Goal: Communication & Community: Connect with others

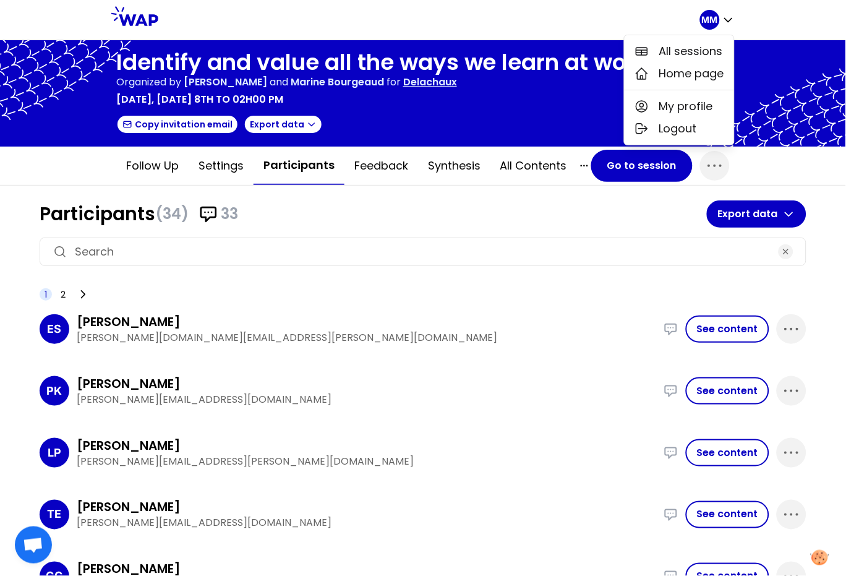
drag, startPoint x: 510, startPoint y: 118, endPoint x: 537, endPoint y: 105, distance: 29.9
click at [510, 118] on div "Copy invitation email Export data" at bounding box center [382, 124] width 532 height 20
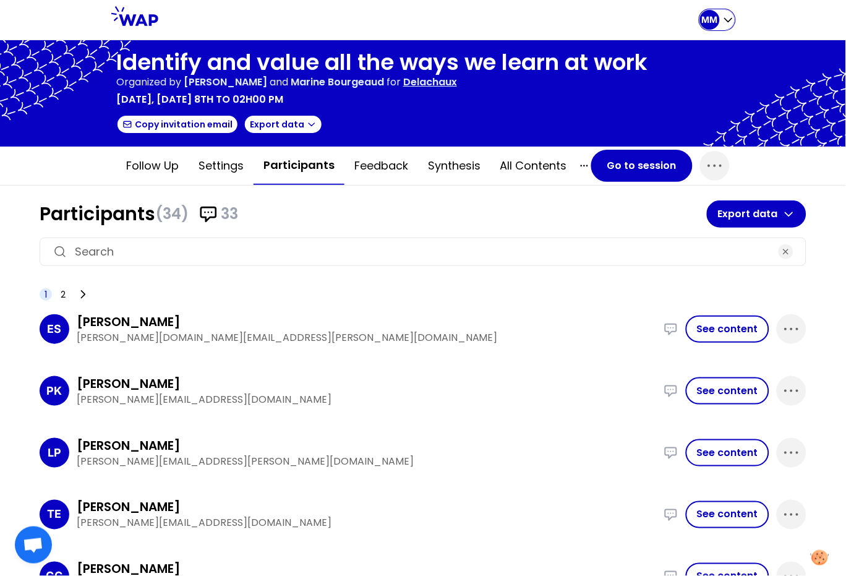
click at [702, 20] on p "MM" at bounding box center [710, 20] width 16 height 12
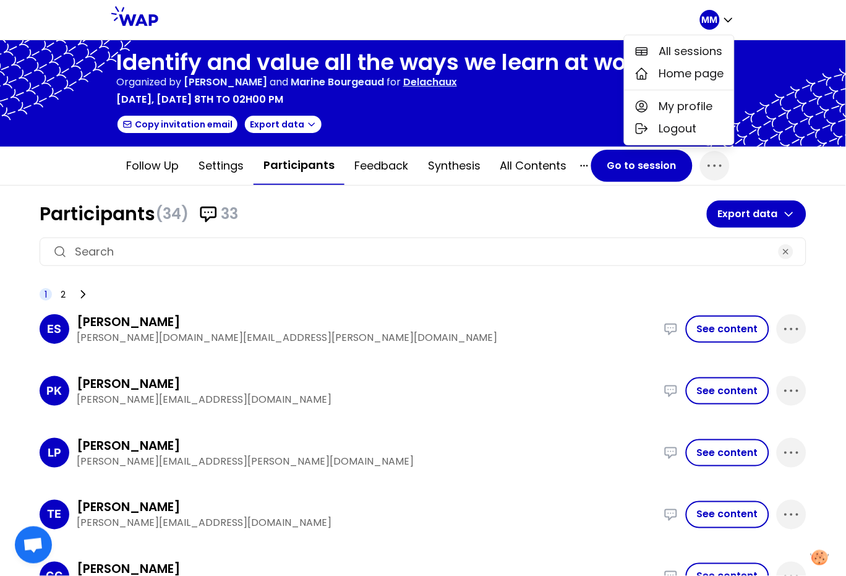
click at [591, 108] on div "Identify and value all the ways we learn at work Organized by Emma Baïz and Mar…" at bounding box center [382, 93] width 532 height 87
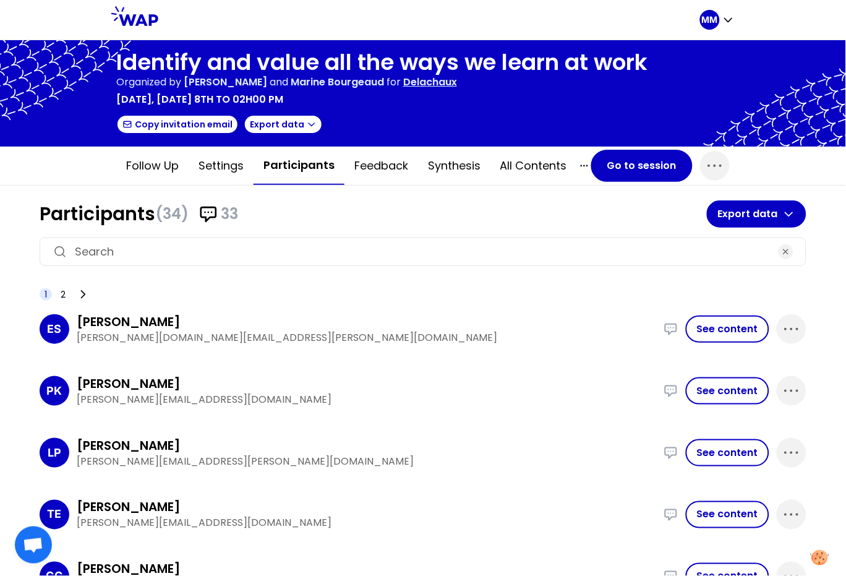
click at [144, 25] on icon at bounding box center [134, 16] width 47 height 20
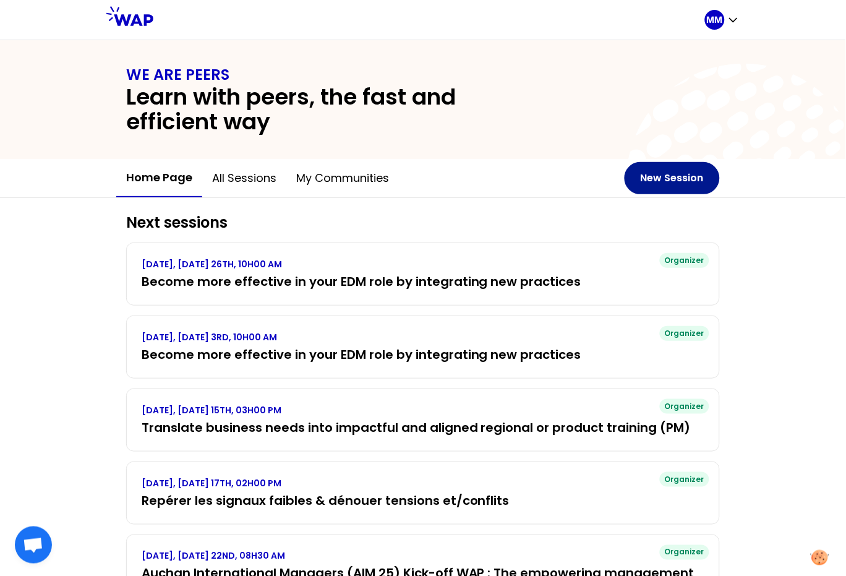
click at [658, 181] on button "New Session" at bounding box center [672, 178] width 95 height 32
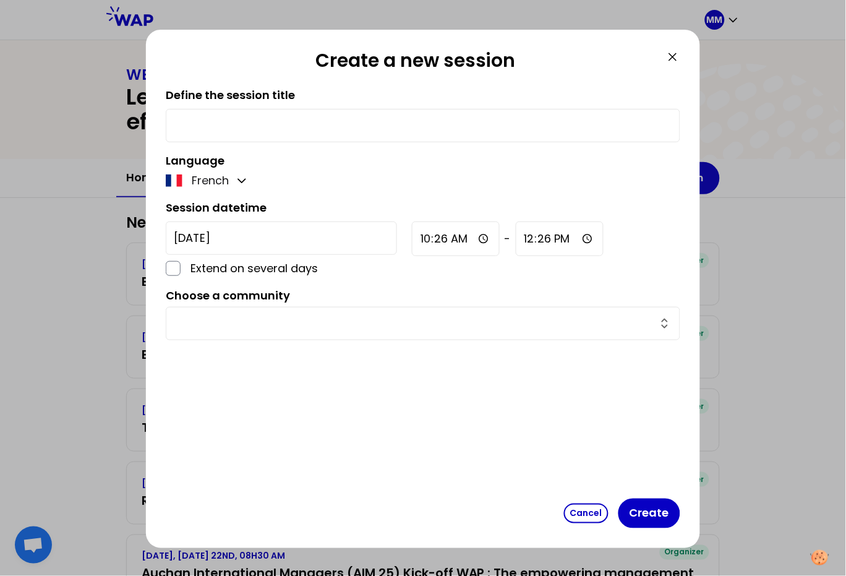
click at [236, 120] on input "text" at bounding box center [423, 125] width 499 height 17
type input "test"
click at [412, 244] on input "10:26" at bounding box center [456, 239] width 88 height 35
type input "10:30"
click at [353, 325] on input "text" at bounding box center [416, 323] width 484 height 17
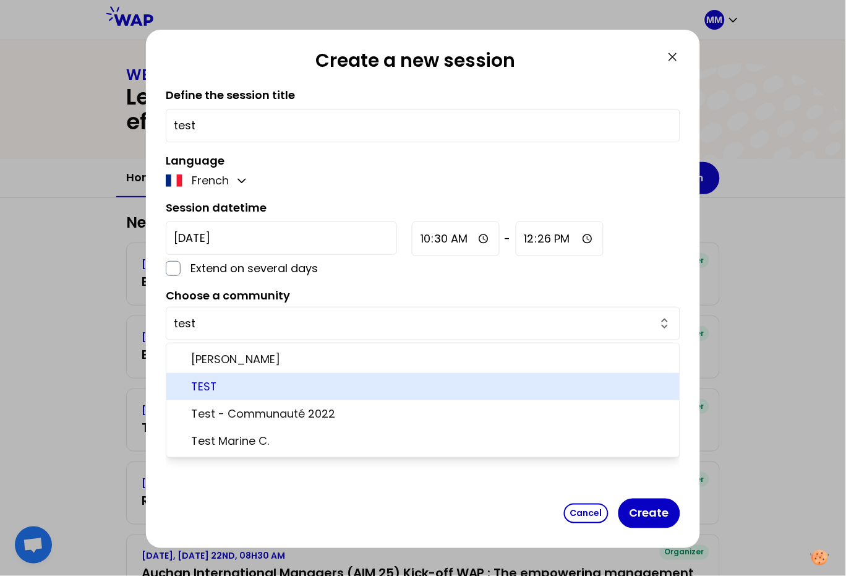
click at [265, 386] on span "TEST" at bounding box center [430, 386] width 479 height 17
type input "TEST"
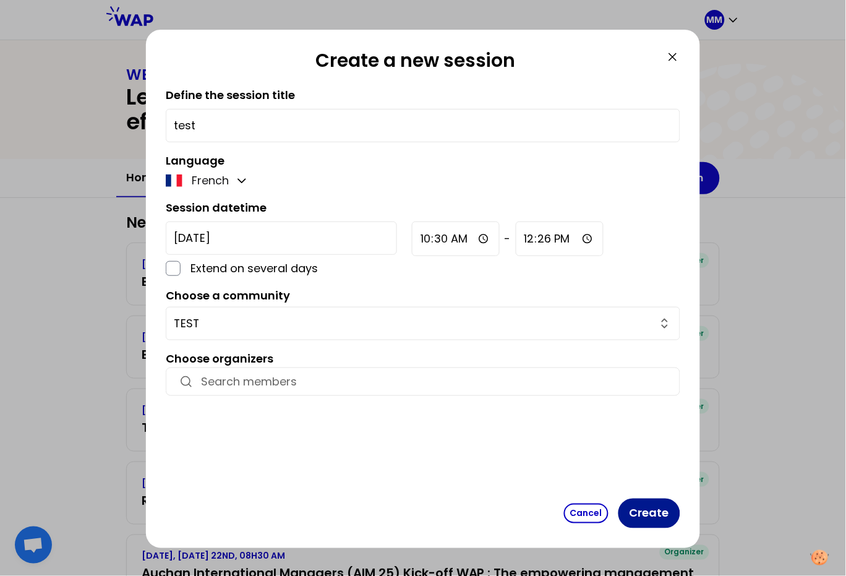
click at [644, 515] on button "Create" at bounding box center [650, 514] width 62 height 30
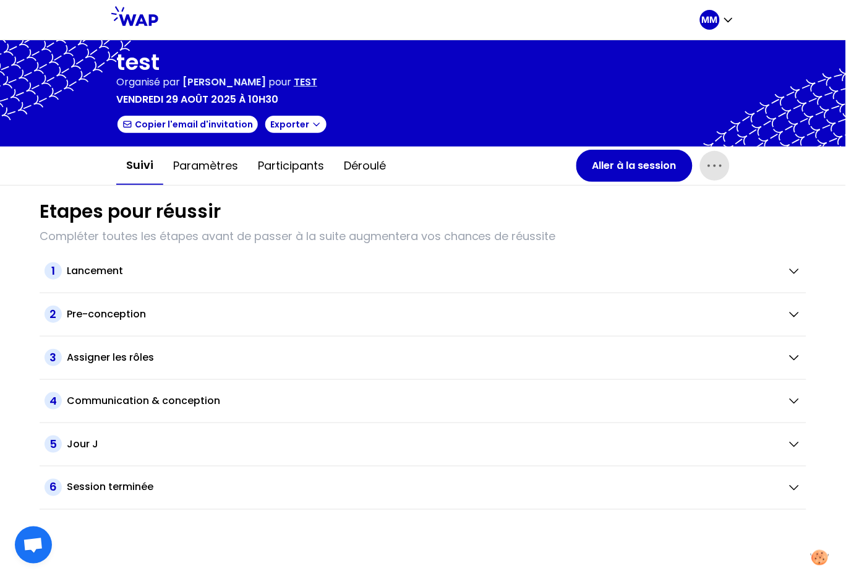
drag, startPoint x: 714, startPoint y: 167, endPoint x: 704, endPoint y: 180, distance: 16.7
click at [714, 168] on icon "button" at bounding box center [715, 166] width 20 height 20
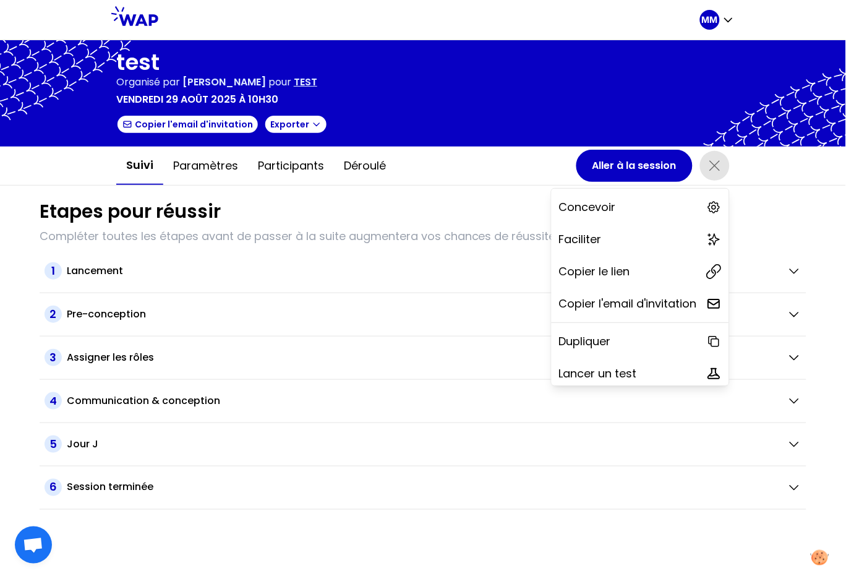
click at [651, 259] on div "Copier le lien" at bounding box center [641, 271] width 178 height 27
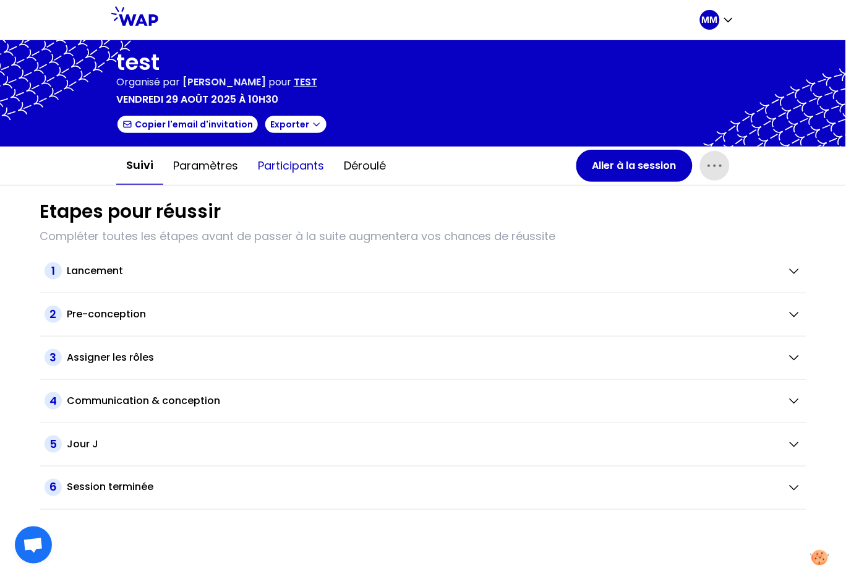
click at [297, 166] on button "Participants" at bounding box center [291, 165] width 86 height 37
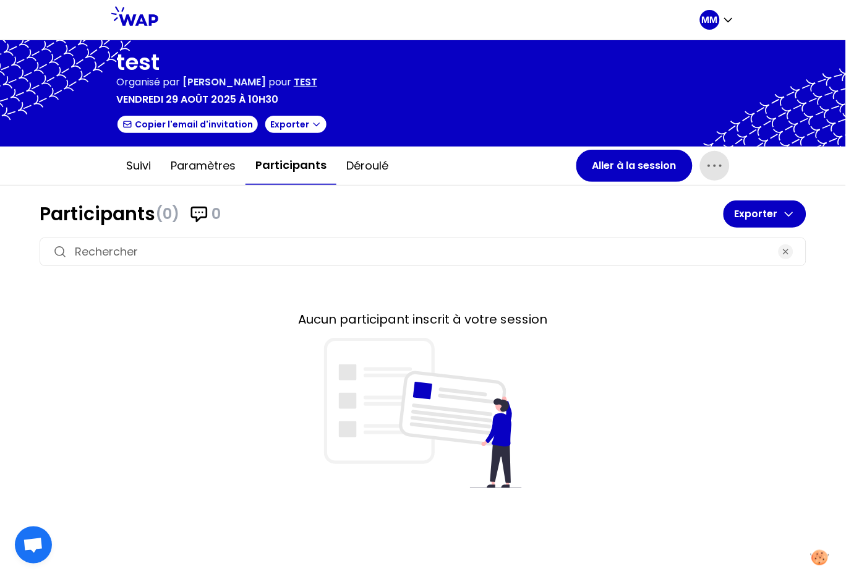
click at [317, 80] on p "TEST" at bounding box center [306, 82] width 24 height 15
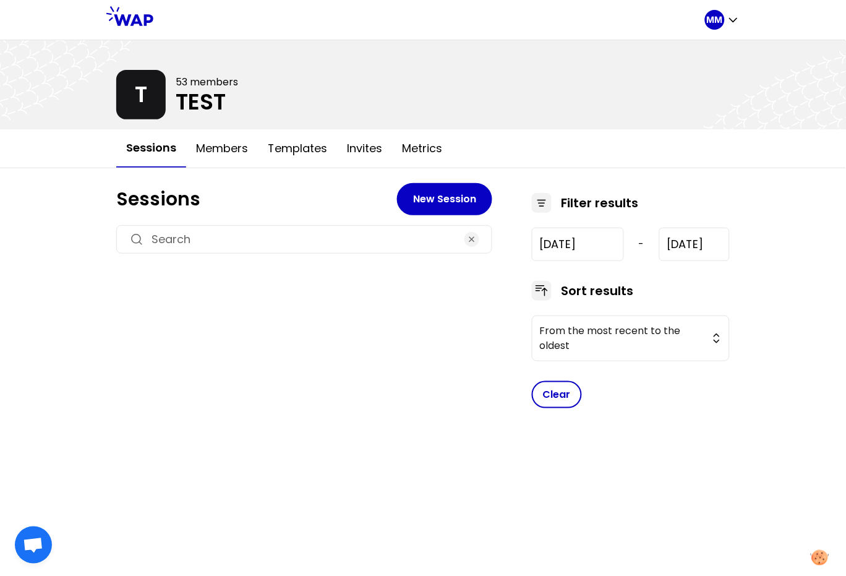
type input "[DATE]"
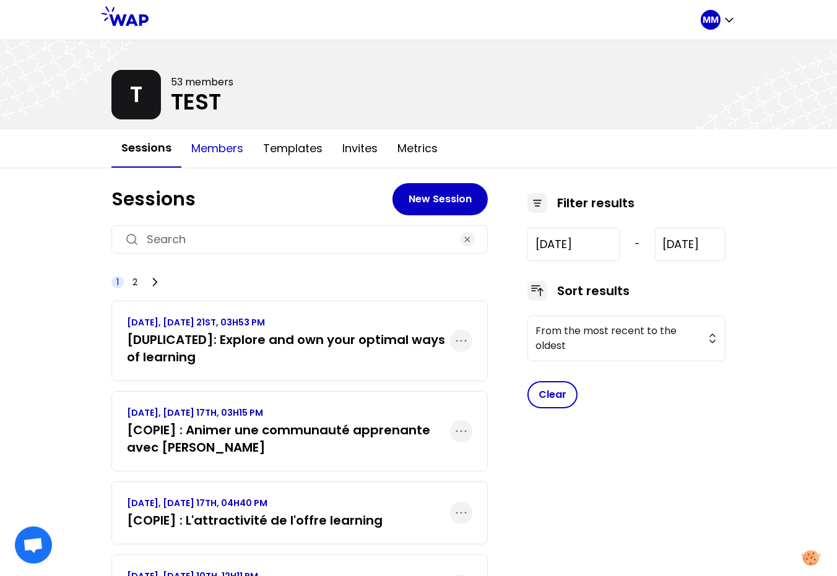
click at [227, 149] on button "Members" at bounding box center [217, 148] width 72 height 37
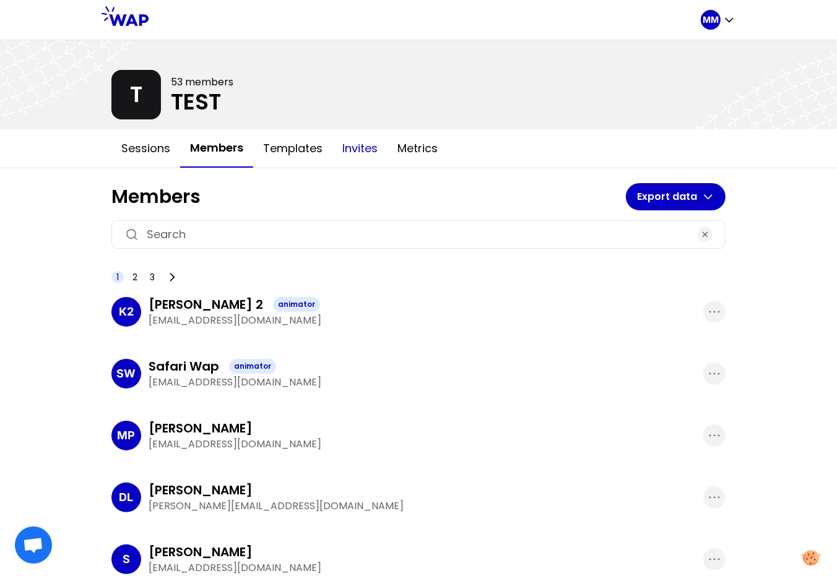
click at [369, 149] on button "Invites" at bounding box center [359, 148] width 55 height 37
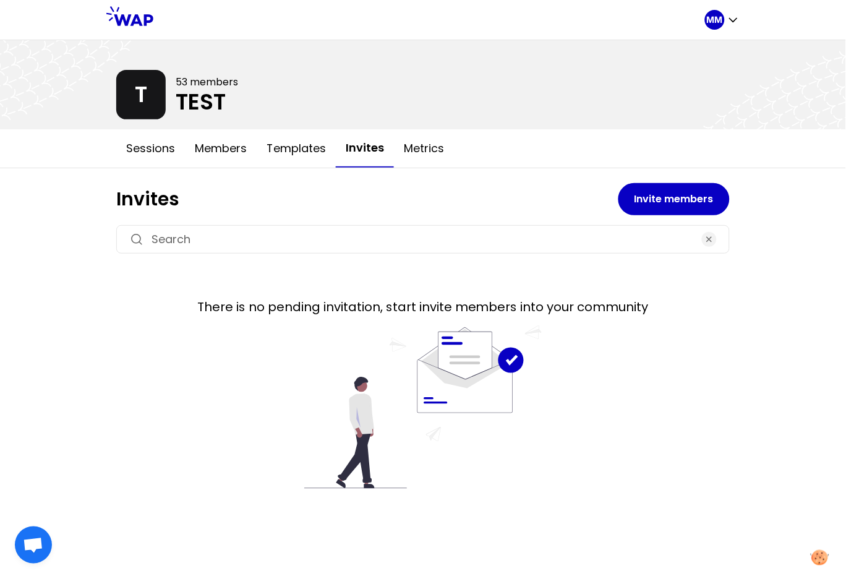
click at [310, 234] on input at bounding box center [423, 239] width 543 height 17
paste input ".[EMAIL_ADDRESS][DOMAIN_NAME]"
type input "[EMAIL_ADDRESS][DOMAIN_NAME]"
click at [413, 235] on input "[EMAIL_ADDRESS][DOMAIN_NAME]" at bounding box center [423, 239] width 543 height 17
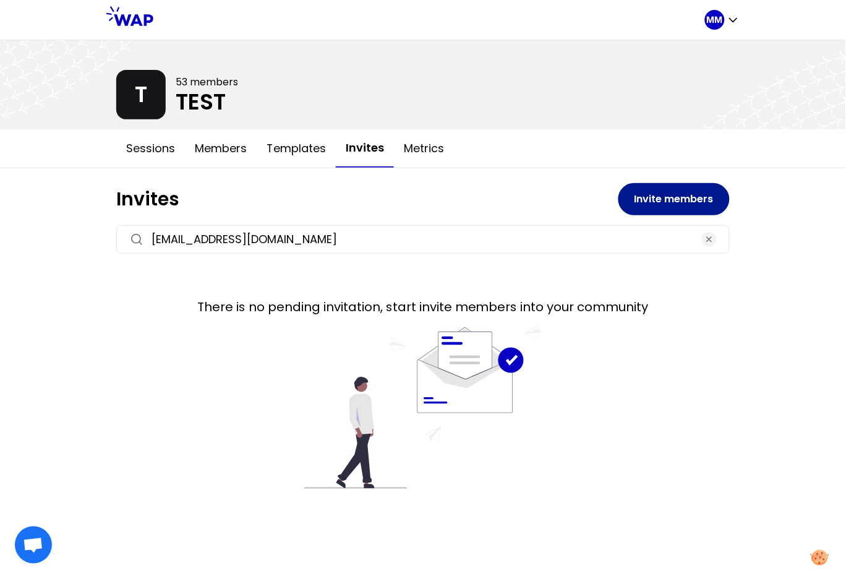
click at [654, 204] on button "Invite members" at bounding box center [674, 199] width 111 height 32
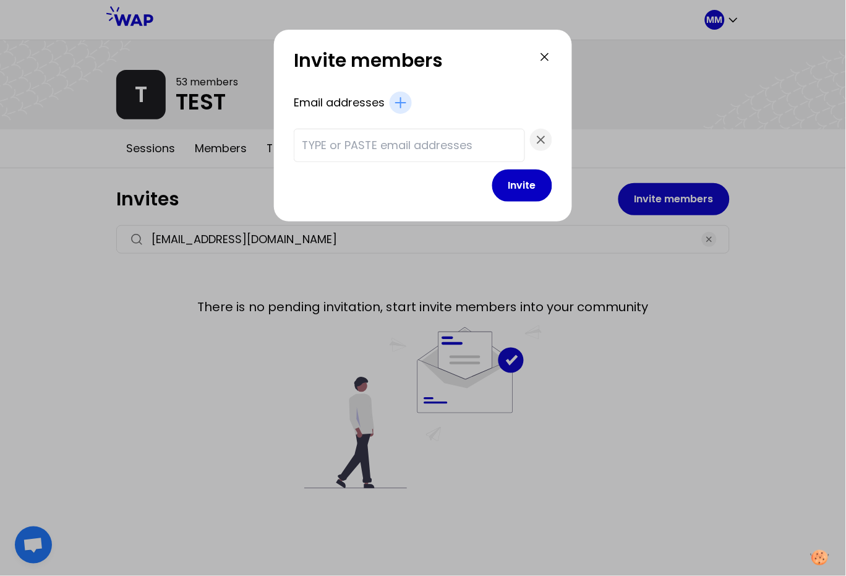
click at [415, 153] on input "text" at bounding box center [409, 145] width 215 height 17
paste input "[EMAIL_ADDRESS][DOMAIN_NAME]"
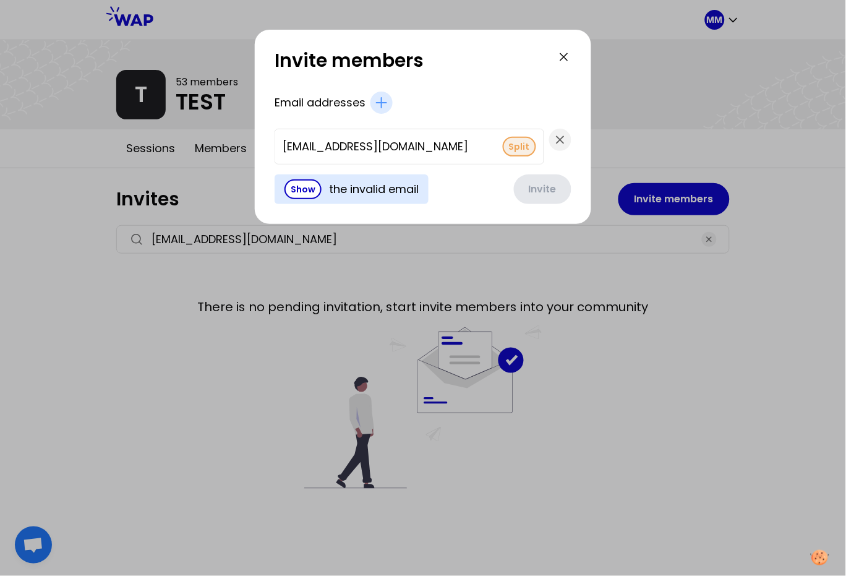
type input "[EMAIL_ADDRESS][DOMAIN_NAME]"
click at [503, 147] on button "Split" at bounding box center [519, 147] width 33 height 20
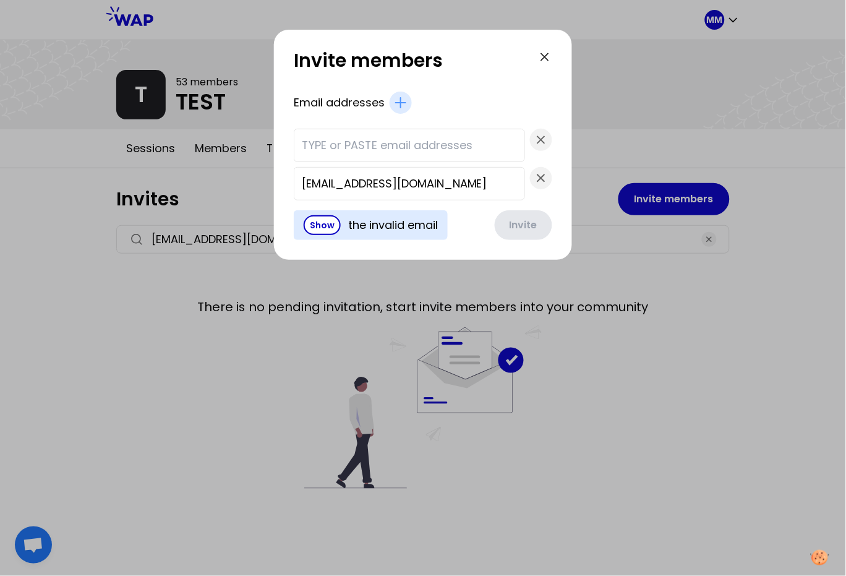
scroll to position [0, 0]
click at [538, 59] on icon at bounding box center [545, 57] width 15 height 15
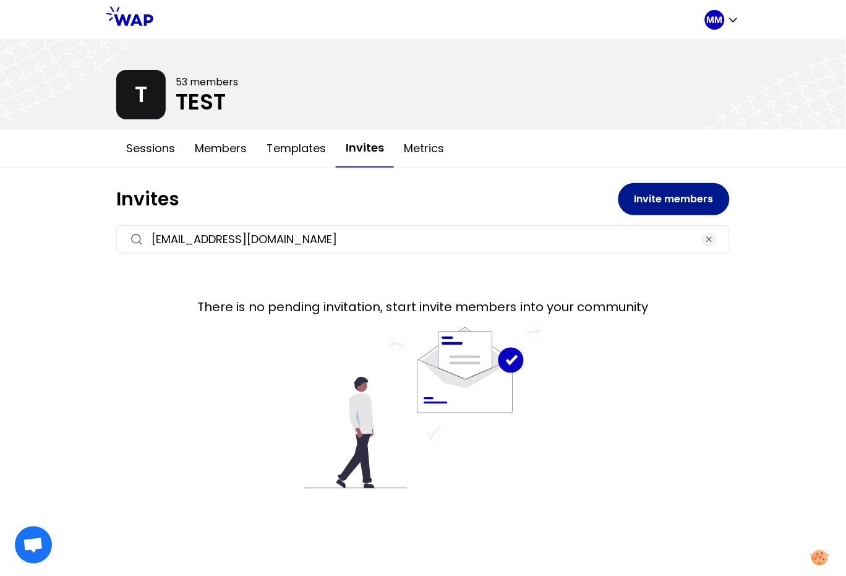
click at [650, 204] on button "Invite members" at bounding box center [674, 199] width 111 height 32
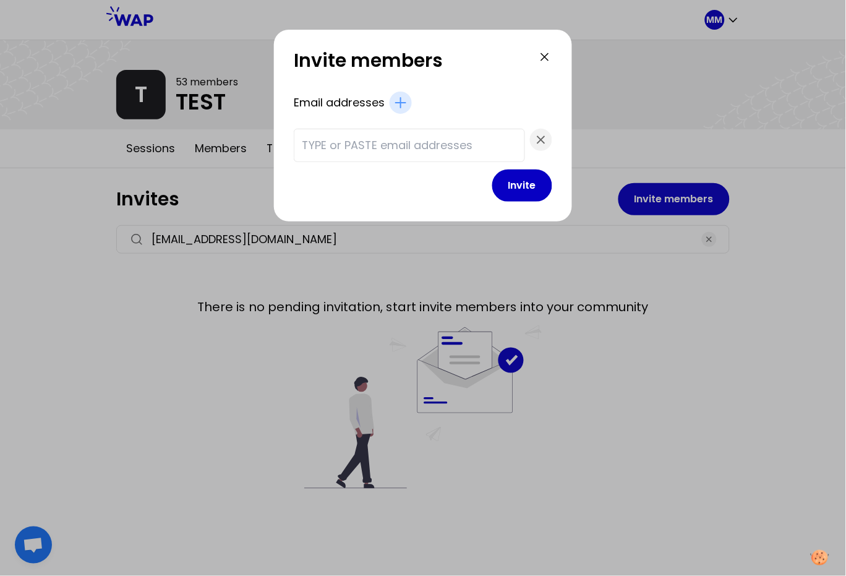
click at [418, 142] on input "text" at bounding box center [409, 145] width 215 height 17
paste input "[EMAIL_ADDRESS][DOMAIN_NAME]"
type input "[EMAIL_ADDRESS][DOMAIN_NAME]"
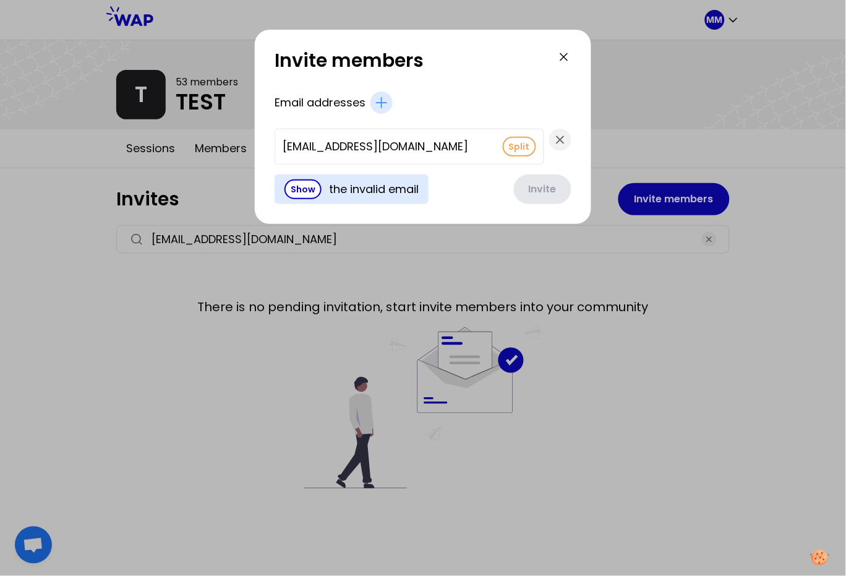
click at [418, 146] on input "[EMAIL_ADDRESS][DOMAIN_NAME]" at bounding box center [390, 146] width 215 height 17
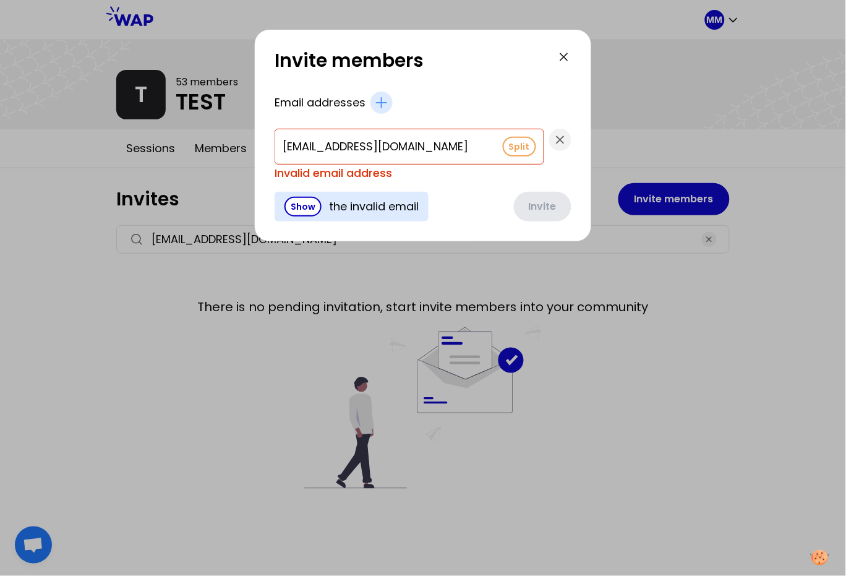
scroll to position [0, 0]
click at [387, 147] on input "[EMAIL_ADDRESS][DOMAIN_NAME]" at bounding box center [390, 146] width 215 height 17
click at [392, 145] on input "[EMAIL_ADDRESS][DOMAIN_NAME]" at bounding box center [390, 146] width 215 height 17
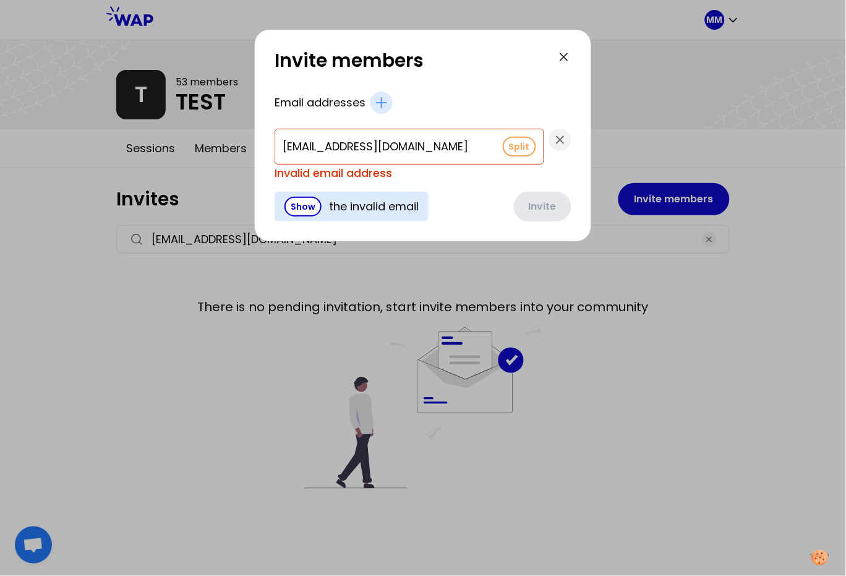
paste input "text"
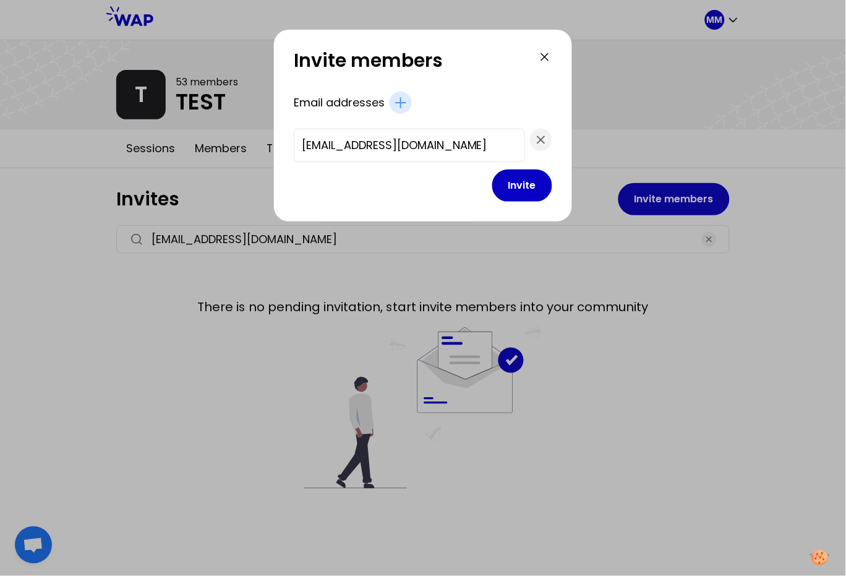
scroll to position [0, 33]
type input "[EMAIL_ADDRESS][DOMAIN_NAME]"
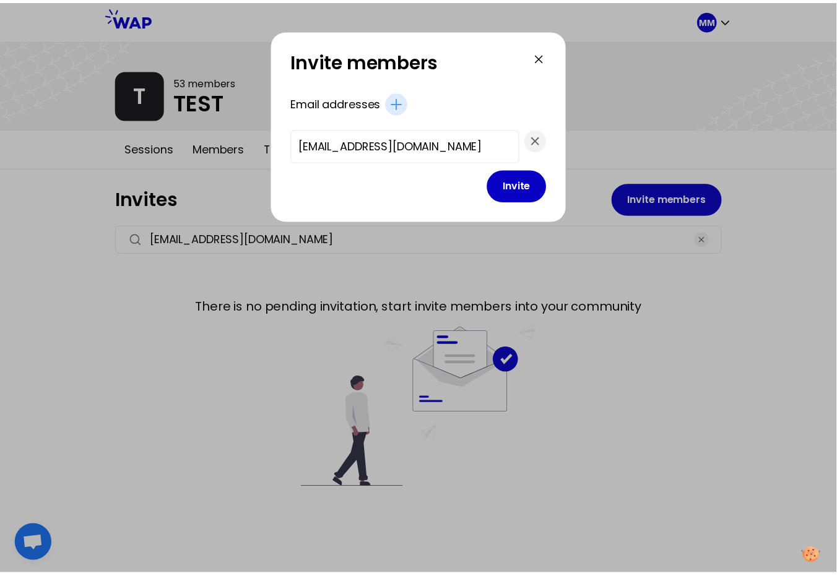
scroll to position [0, 0]
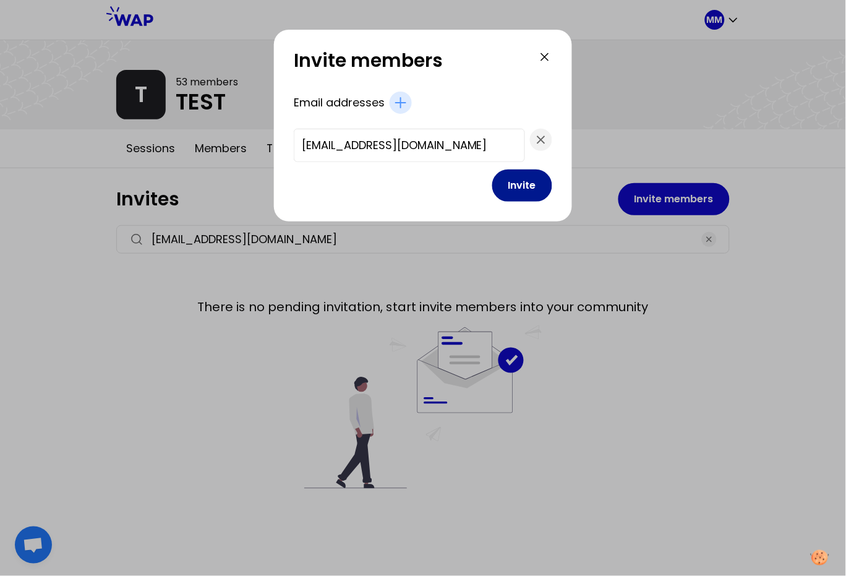
click at [493, 186] on button "Invite" at bounding box center [523, 186] width 60 height 32
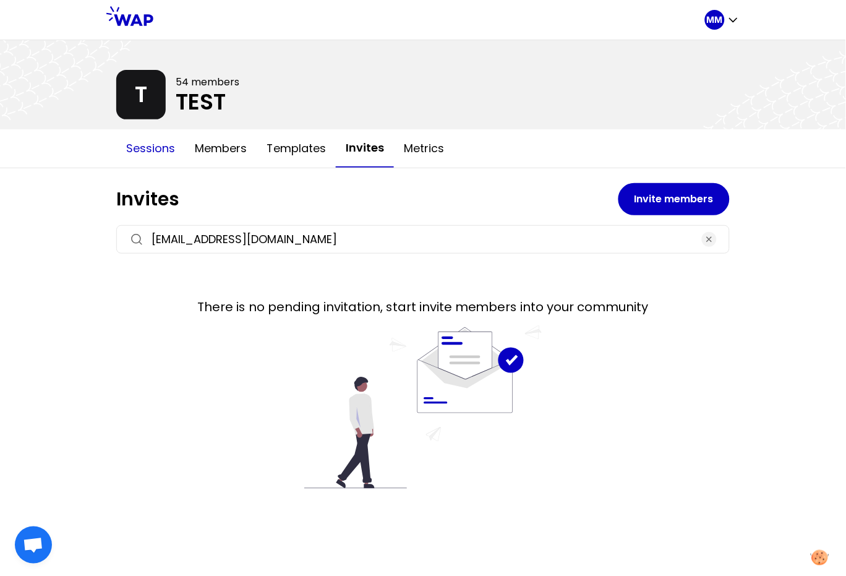
click at [164, 145] on button "Sessions" at bounding box center [150, 148] width 69 height 37
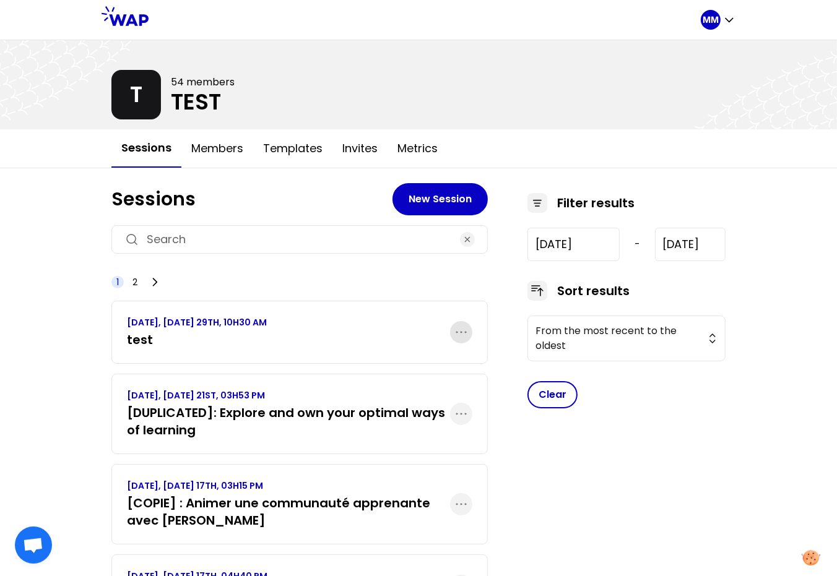
click at [462, 329] on icon "button" at bounding box center [461, 332] width 15 height 15
click at [451, 395] on icon at bounding box center [456, 402] width 15 height 15
